Goal: Task Accomplishment & Management: Check status

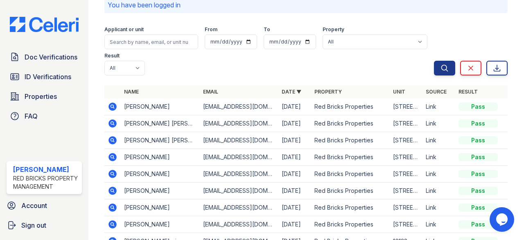
scroll to position [82, 0]
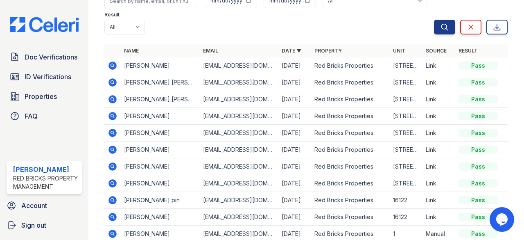
click at [112, 132] on icon at bounding box center [112, 132] width 2 height 2
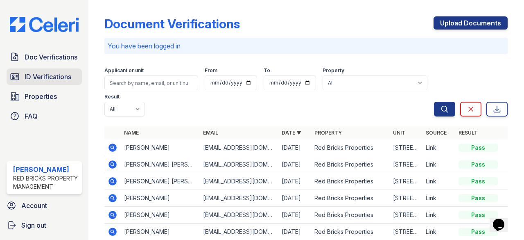
click at [65, 78] on link "ID Verifications" at bounding box center [44, 76] width 75 height 16
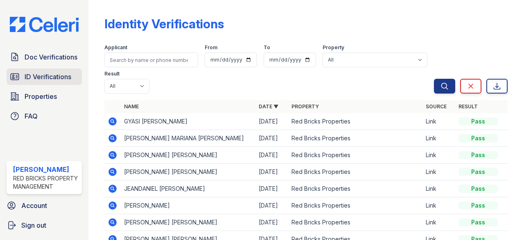
click at [56, 72] on span "ID Verifications" at bounding box center [48, 77] width 47 height 10
click at [51, 74] on span "ID Verifications" at bounding box center [48, 77] width 47 height 10
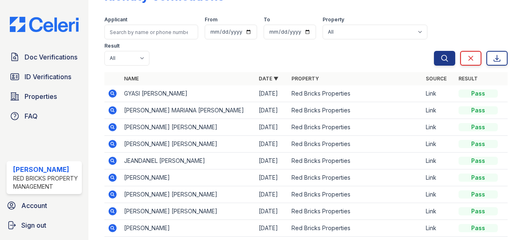
scroll to position [41, 0]
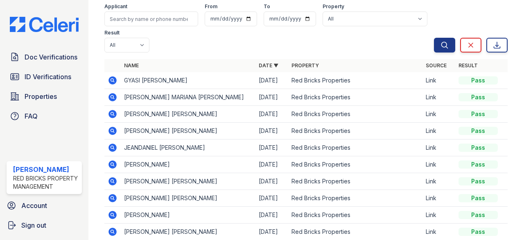
click at [109, 163] on icon at bounding box center [113, 164] width 8 height 8
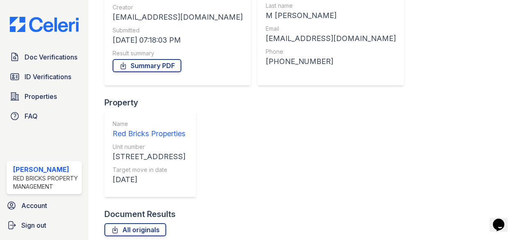
click at [42, 52] on span "Doc Verifications" at bounding box center [51, 57] width 53 height 10
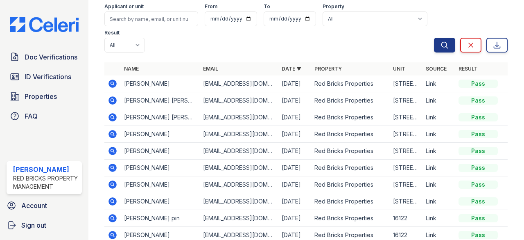
scroll to position [82, 0]
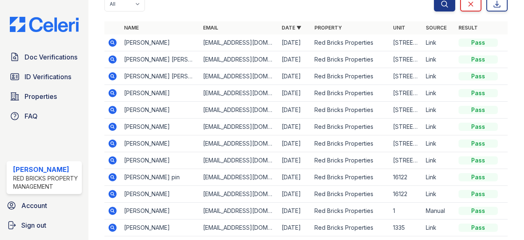
click at [113, 93] on icon at bounding box center [113, 93] width 10 height 10
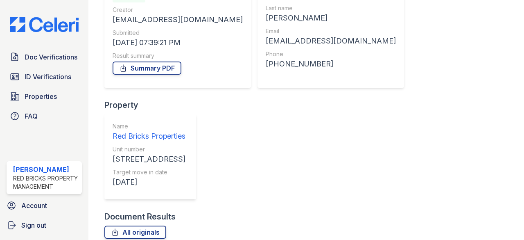
scroll to position [105, 0]
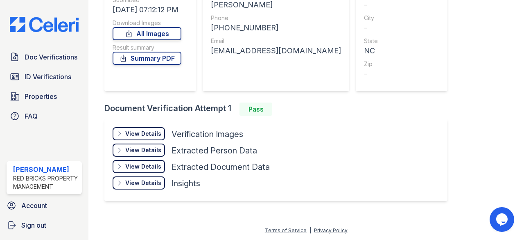
click at [143, 130] on div "View Details" at bounding box center [143, 133] width 36 height 8
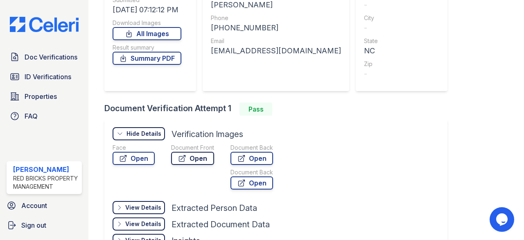
click at [200, 164] on link "Open" at bounding box center [192, 158] width 43 height 13
click at [33, 77] on span "ID Verifications" at bounding box center [48, 77] width 47 height 10
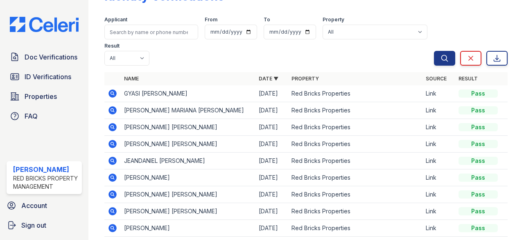
scroll to position [41, 0]
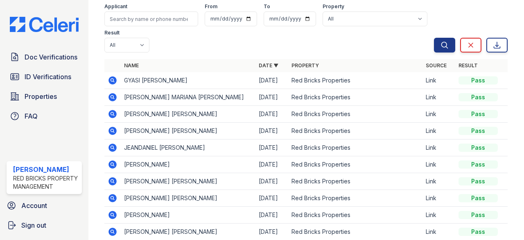
click at [113, 148] on icon at bounding box center [113, 147] width 8 height 8
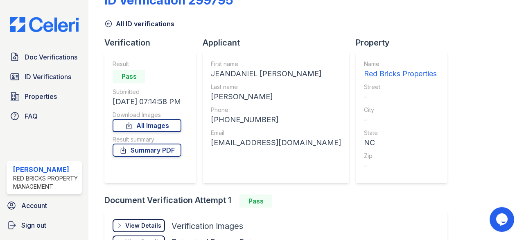
scroll to position [41, 0]
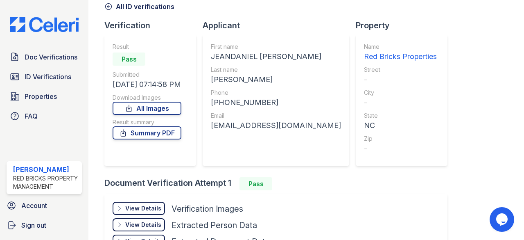
click at [150, 205] on div "View Details" at bounding box center [143, 208] width 36 height 8
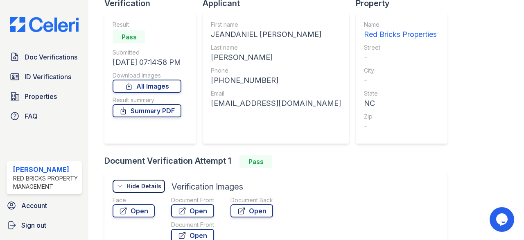
scroll to position [82, 0]
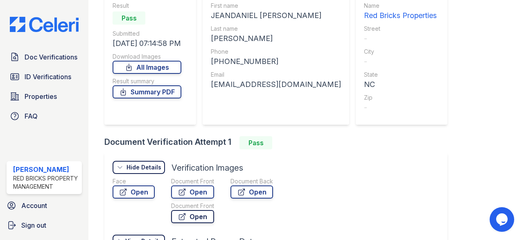
click at [199, 218] on link "Open" at bounding box center [192, 216] width 43 height 13
